Goal: Navigation & Orientation: Go to known website

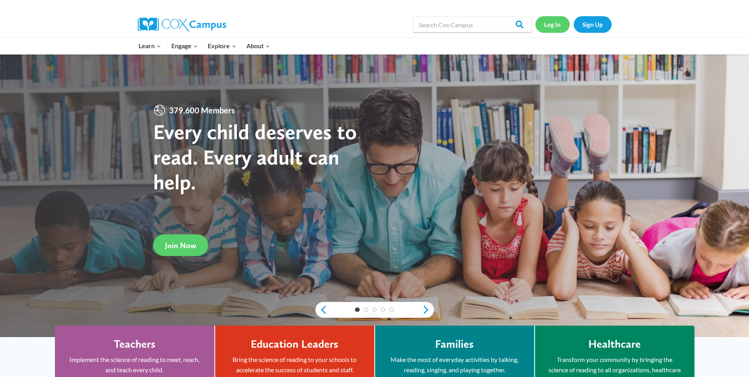
click at [550, 26] on link "Log In" at bounding box center [553, 24] width 34 height 16
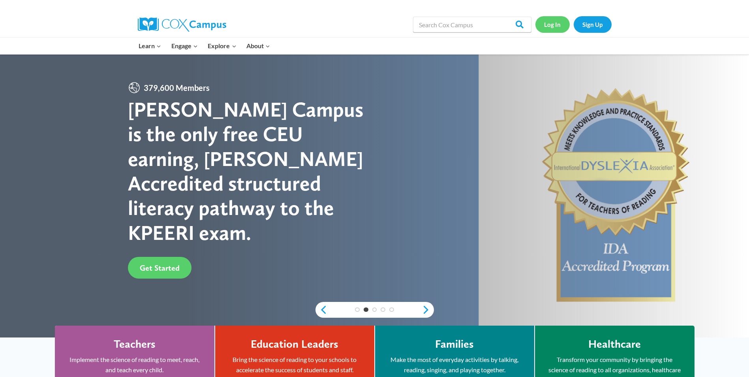
click at [550, 25] on link "Log In" at bounding box center [553, 24] width 34 height 16
